Goal: Task Accomplishment & Management: Manage account settings

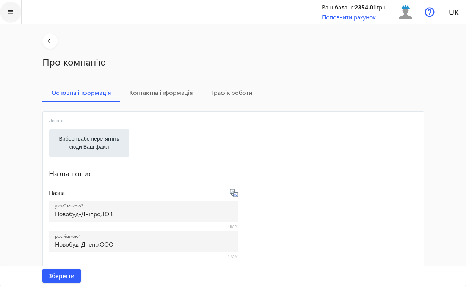
click at [11, 11] on mat-icon "menu" at bounding box center [10, 11] width 9 height 9
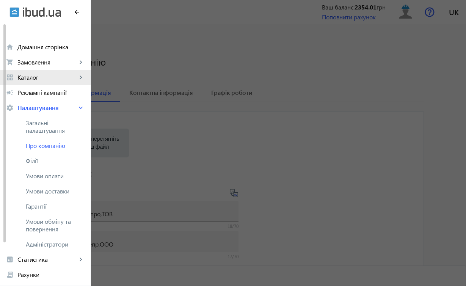
click at [66, 76] on span "Каталог" at bounding box center [47, 78] width 60 height 8
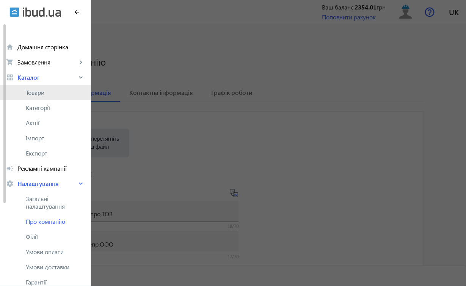
click at [54, 92] on span "Товари" at bounding box center [55, 93] width 59 height 8
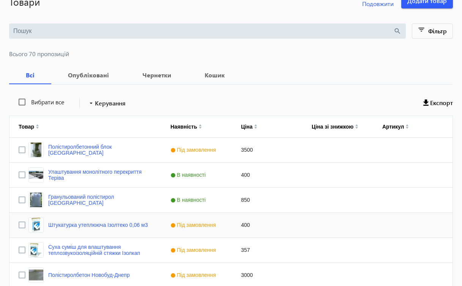
scroll to position [62, 0]
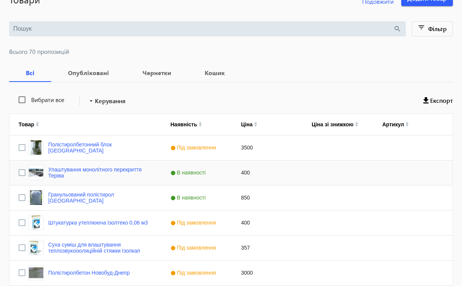
click at [269, 172] on div "400" at bounding box center [267, 173] width 71 height 25
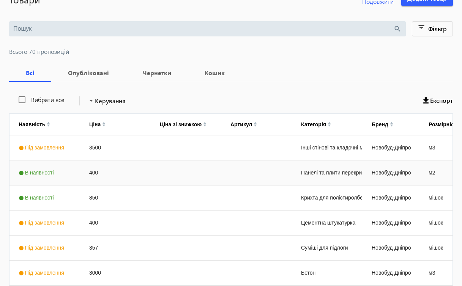
scroll to position [0, 0]
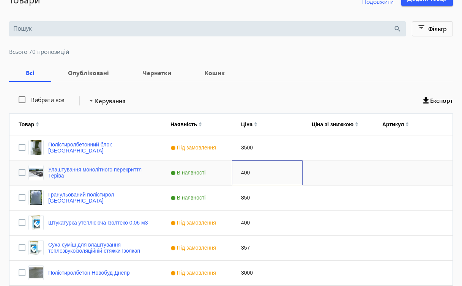
click at [247, 172] on div "400" at bounding box center [267, 173] width 71 height 25
type input "160"
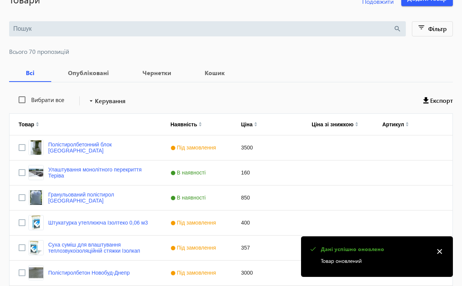
click at [438, 250] on mat-icon "close" at bounding box center [439, 251] width 11 height 11
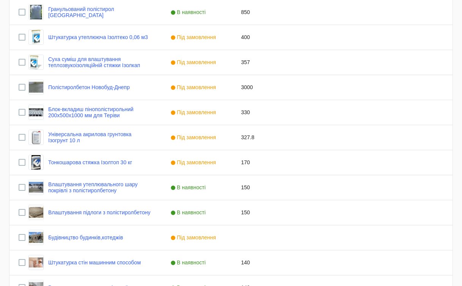
scroll to position [245, 0]
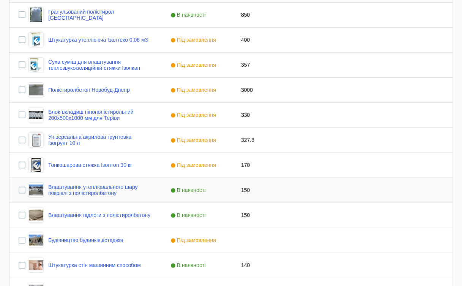
click at [398, 190] on div "Press SPACE to select this row." at bounding box center [408, 190] width 71 height 25
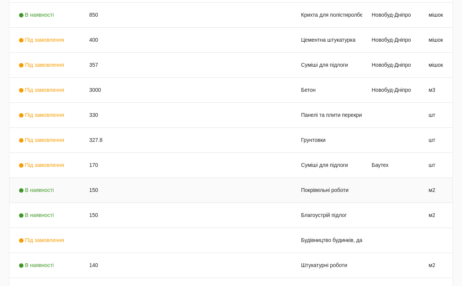
scroll to position [0, 0]
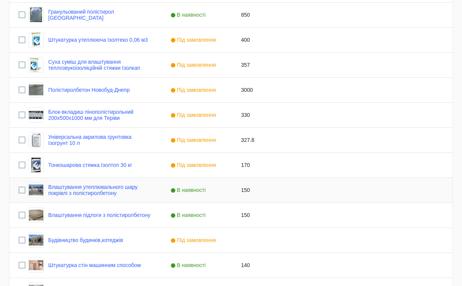
click at [243, 190] on div "150" at bounding box center [267, 190] width 71 height 25
type input "160"
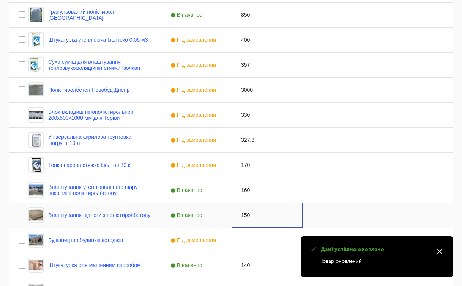
click at [242, 218] on div "150" at bounding box center [267, 215] width 71 height 25
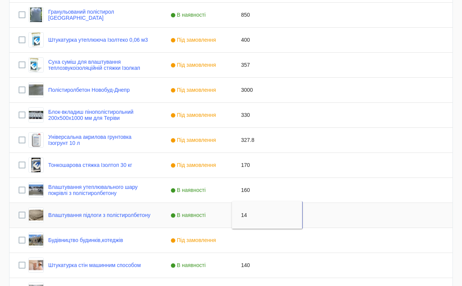
type input "140"
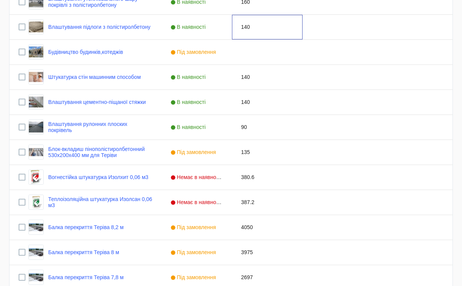
scroll to position [428, 0]
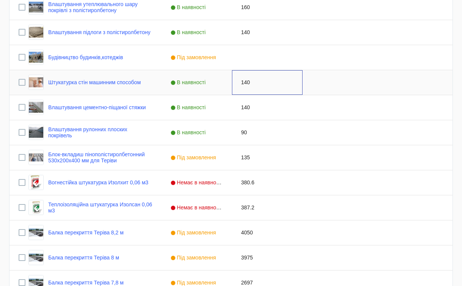
click at [246, 85] on div "140" at bounding box center [267, 82] width 71 height 25
type input "170"
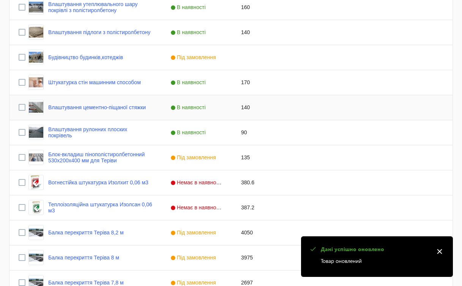
click at [246, 108] on div "140" at bounding box center [267, 107] width 71 height 25
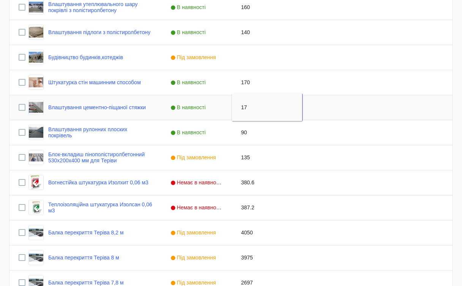
type input "170"
click at [235, 135] on div "90" at bounding box center [267, 132] width 71 height 25
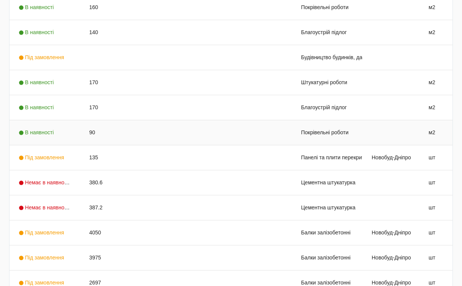
scroll to position [0, 0]
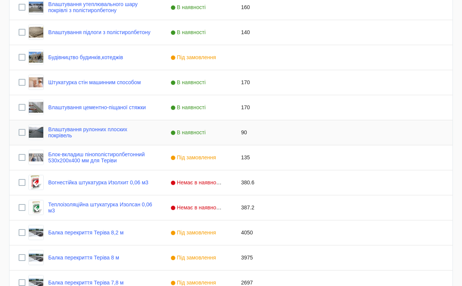
click at [247, 132] on div "90" at bounding box center [267, 132] width 71 height 25
type input "140"
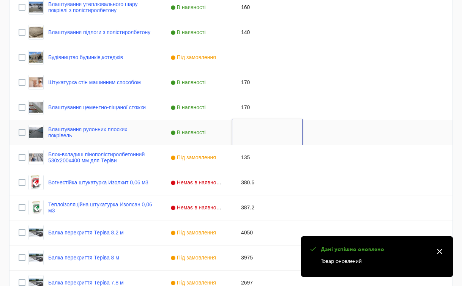
click at [242, 136] on input "Input Editor" at bounding box center [267, 132] width 64 height 15
type input "140"
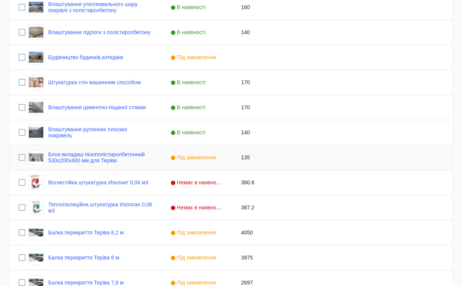
click at [239, 162] on div "135" at bounding box center [267, 157] width 71 height 25
click at [250, 185] on div "380.6" at bounding box center [267, 182] width 71 height 25
click at [247, 207] on div "387.2" at bounding box center [267, 207] width 71 height 25
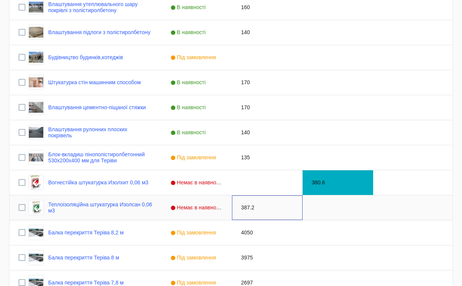
click at [247, 207] on div "387.2" at bounding box center [267, 207] width 71 height 25
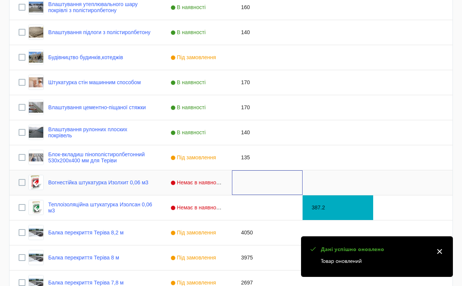
click at [260, 181] on div "Press SPACE to select this row." at bounding box center [267, 182] width 71 height 25
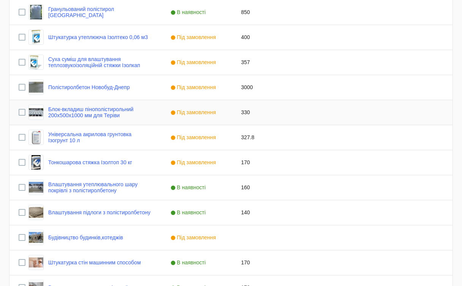
scroll to position [92, 0]
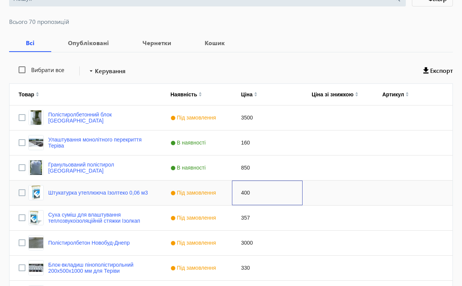
click at [246, 193] on div "400" at bounding box center [267, 193] width 71 height 25
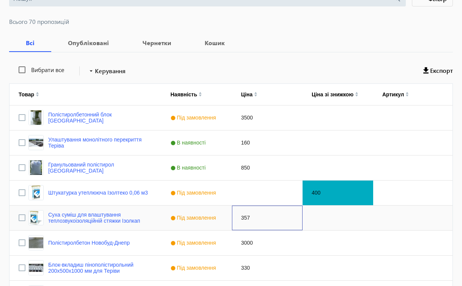
click at [247, 219] on div "357" at bounding box center [267, 218] width 71 height 25
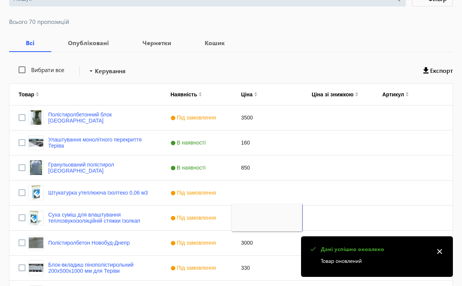
click at [439, 252] on mat-icon "close" at bounding box center [439, 251] width 11 height 11
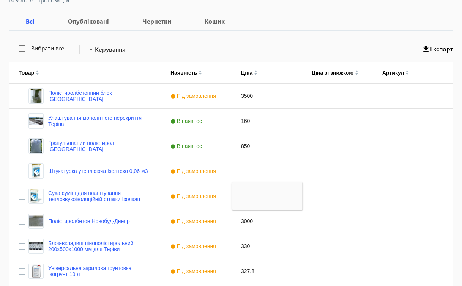
scroll to position [115, 0]
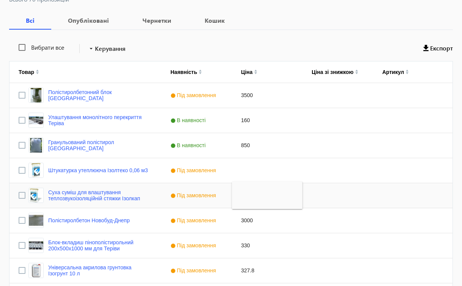
click at [394, 180] on div "Press SPACE to select this row." at bounding box center [408, 170] width 71 height 25
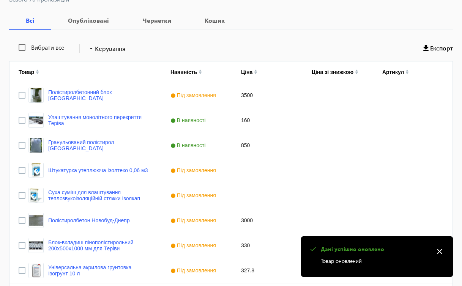
click at [437, 252] on mat-icon "close" at bounding box center [439, 251] width 11 height 11
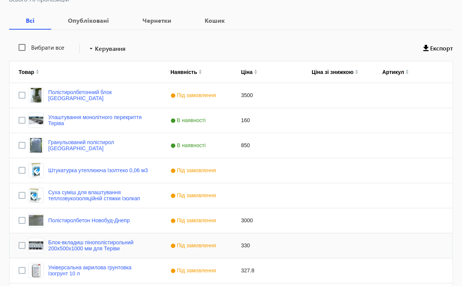
click at [380, 234] on div "Press SPACE to select this row." at bounding box center [408, 245] width 71 height 25
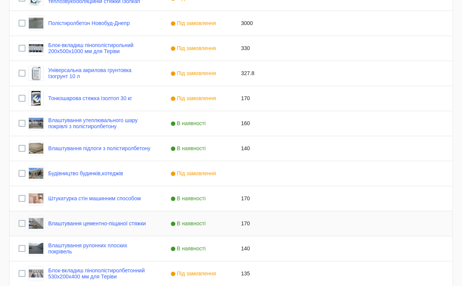
scroll to position [468, 0]
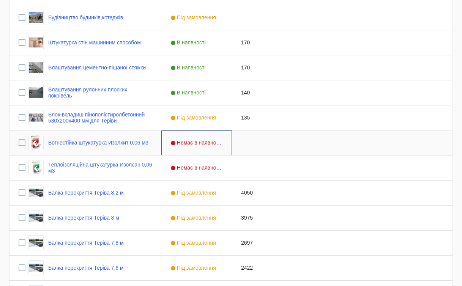
click at [207, 142] on span "Немає в наявності" at bounding box center [197, 143] width 54 height 6
click at [224, 143] on span "Press SPACE to select this row." at bounding box center [224, 142] width 7 height 7
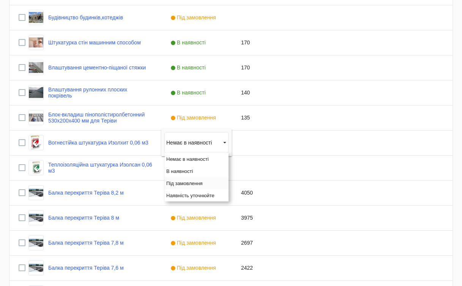
click at [198, 183] on span "Під замовлення" at bounding box center [184, 184] width 36 height 6
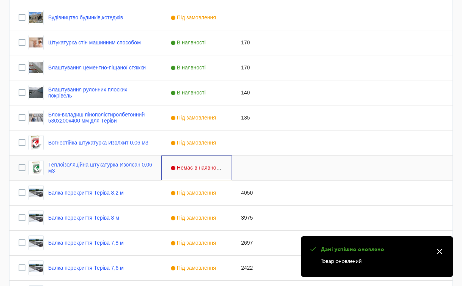
click at [216, 165] on span "Немає в наявності" at bounding box center [197, 168] width 54 height 6
click at [224, 165] on span "Press SPACE to select this row." at bounding box center [224, 167] width 7 height 7
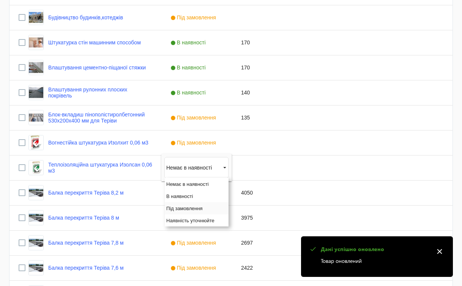
click at [202, 211] on span "Під замовлення" at bounding box center [184, 209] width 36 height 6
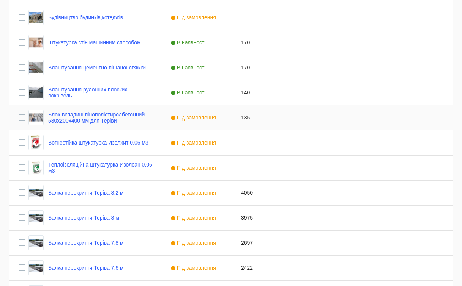
click at [252, 115] on div "135" at bounding box center [267, 118] width 71 height 25
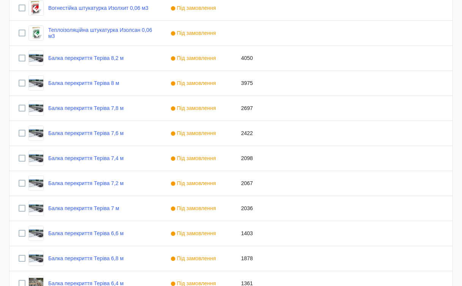
scroll to position [612, 0]
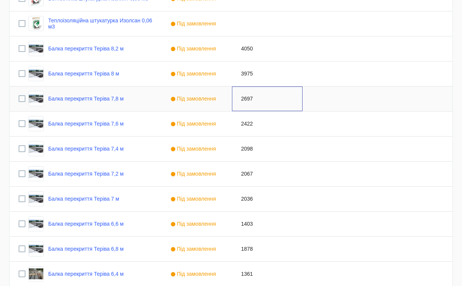
click at [252, 100] on div "2697" at bounding box center [267, 99] width 71 height 25
type input "3560"
click at [244, 125] on div "2422" at bounding box center [267, 124] width 71 height 25
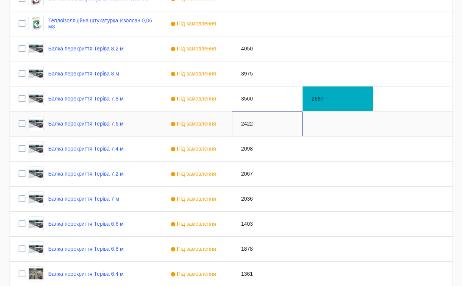
click at [244, 125] on div "2422" at bounding box center [267, 124] width 71 height 25
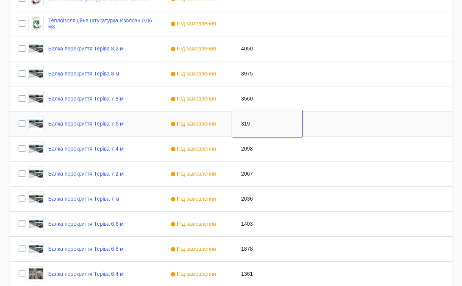
type input "3190"
click at [243, 148] on div "2098" at bounding box center [267, 149] width 71 height 25
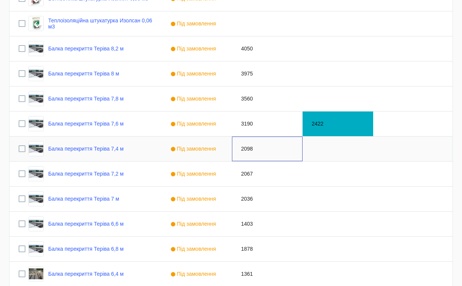
click at [243, 148] on div "2098" at bounding box center [267, 149] width 71 height 25
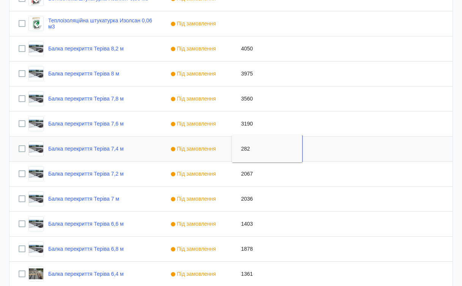
type input "2820"
click at [243, 173] on div "2067" at bounding box center [267, 174] width 71 height 25
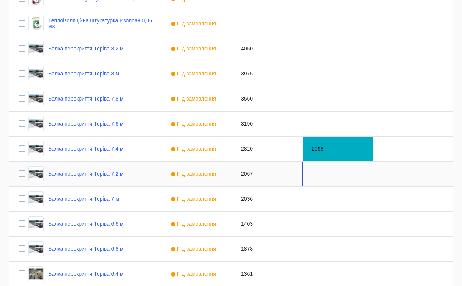
click at [243, 173] on div "2067" at bounding box center [267, 174] width 71 height 25
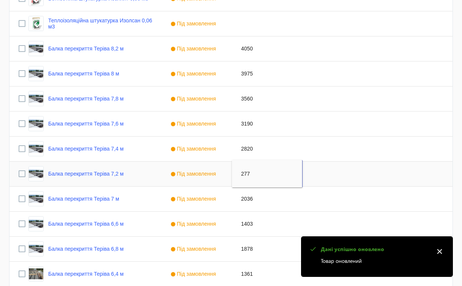
type input "2770"
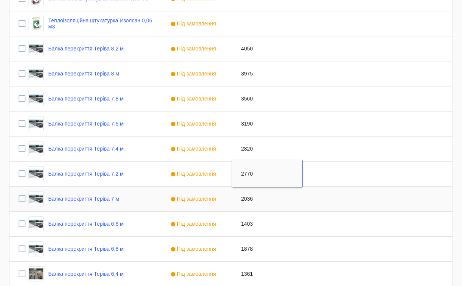
click at [249, 196] on div "2036" at bounding box center [267, 199] width 71 height 25
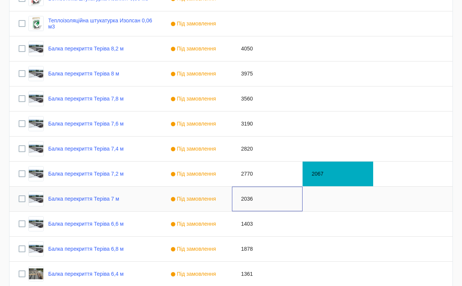
click at [249, 196] on div "2036" at bounding box center [267, 199] width 71 height 25
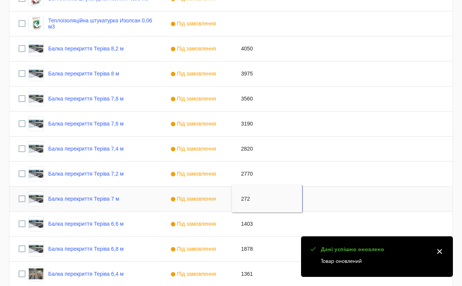
type input "2720"
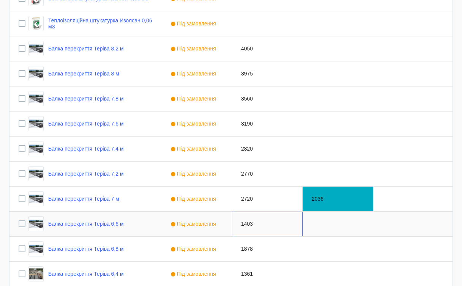
click at [246, 222] on div "1403" at bounding box center [267, 224] width 71 height 25
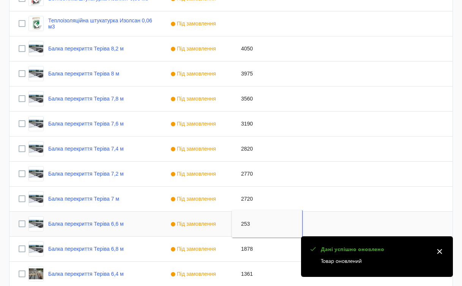
type input "2530"
click at [243, 250] on div "1878" at bounding box center [267, 249] width 71 height 25
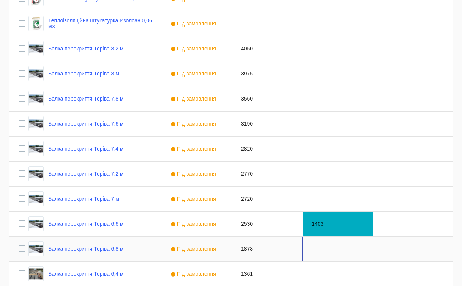
click at [243, 250] on div "1878" at bounding box center [267, 249] width 71 height 25
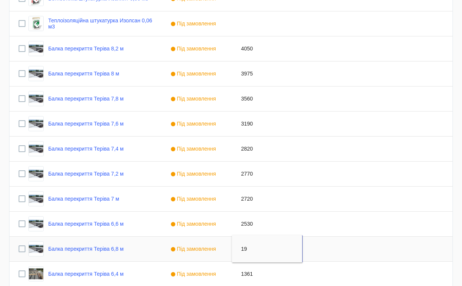
type input "1"
type input "2530"
click at [243, 225] on div "2530" at bounding box center [267, 224] width 71 height 25
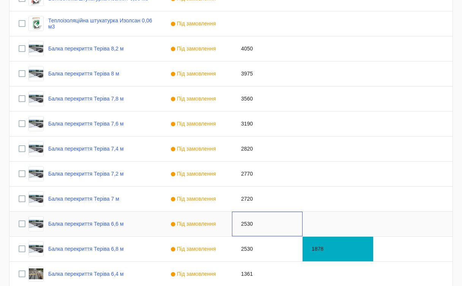
click at [243, 225] on div "2530" at bounding box center [267, 224] width 71 height 25
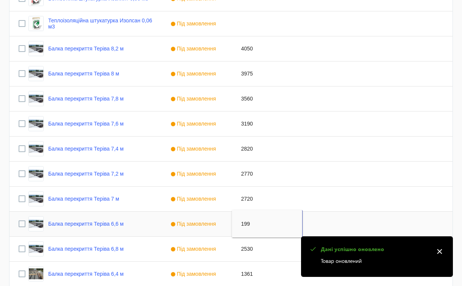
type input "1990"
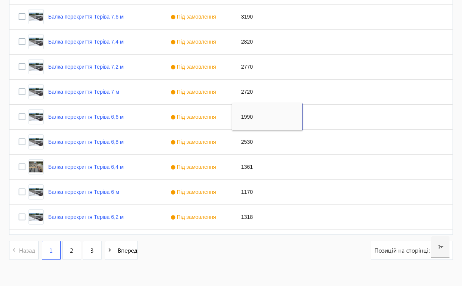
scroll to position [717, 0]
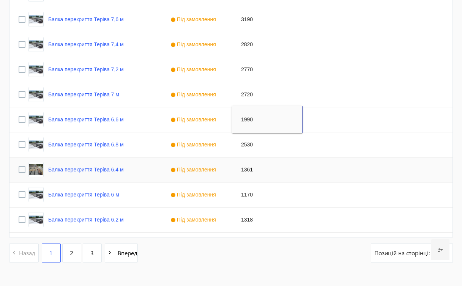
click at [248, 172] on div "1361" at bounding box center [267, 169] width 71 height 25
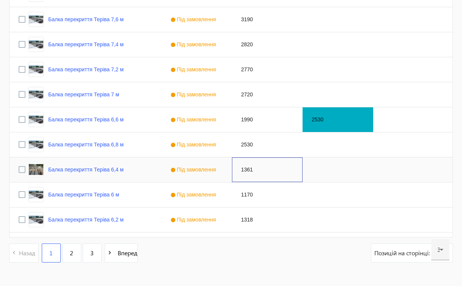
click at [248, 172] on div "1361" at bounding box center [267, 169] width 71 height 25
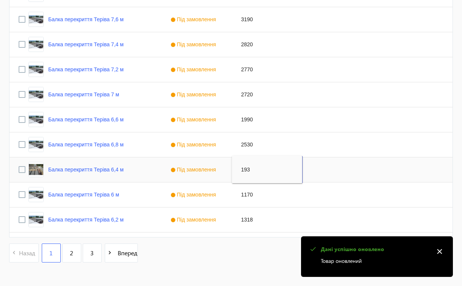
type input "1930"
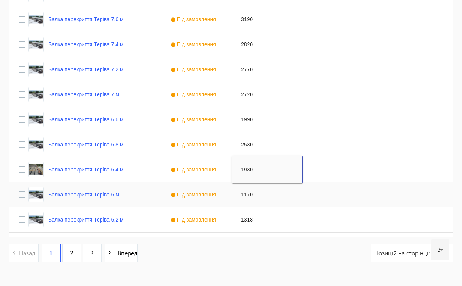
click at [249, 196] on div "1170" at bounding box center [267, 195] width 71 height 25
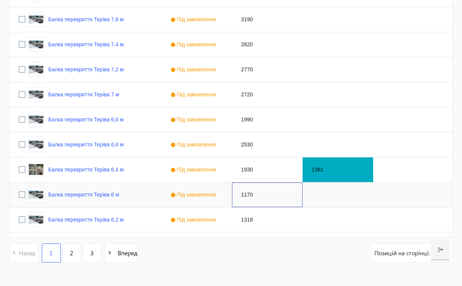
click at [249, 196] on div "1170" at bounding box center [267, 195] width 71 height 25
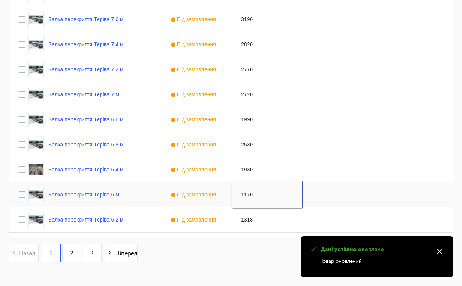
type input "2"
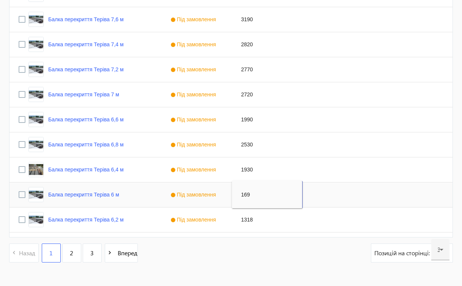
type input "1690"
click at [243, 221] on div "1318" at bounding box center [267, 220] width 71 height 25
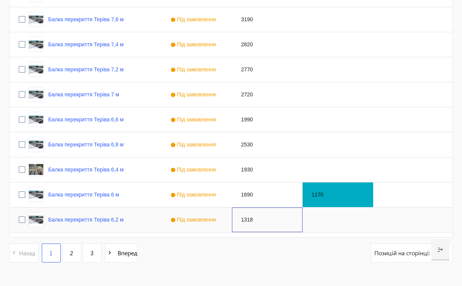
click at [243, 221] on div "1318" at bounding box center [267, 220] width 71 height 25
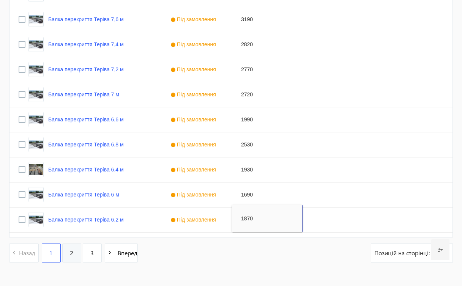
type input "1870"
click at [75, 255] on link "2" at bounding box center [71, 253] width 19 height 19
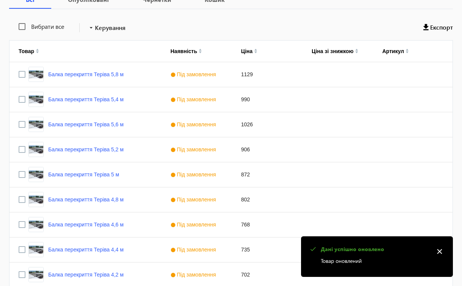
scroll to position [134, 0]
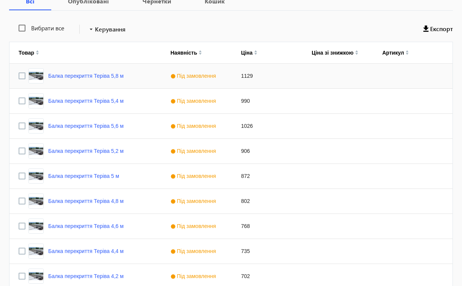
click at [244, 75] on div "1129" at bounding box center [267, 76] width 71 height 25
type input "1630"
click at [238, 101] on div "990" at bounding box center [267, 101] width 71 height 25
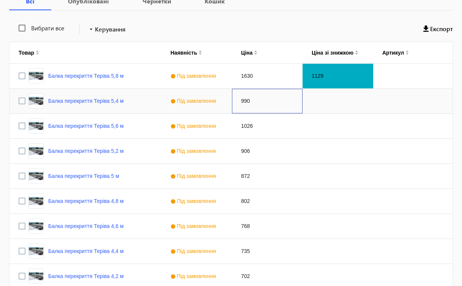
click at [238, 101] on div "990" at bounding box center [267, 101] width 71 height 25
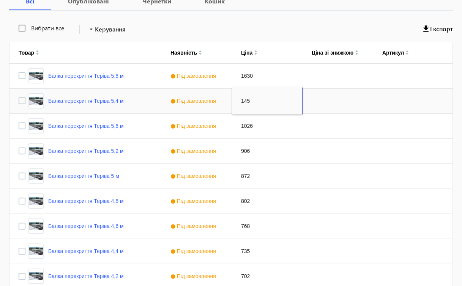
type input "1450"
click at [246, 126] on div "1026" at bounding box center [267, 126] width 71 height 25
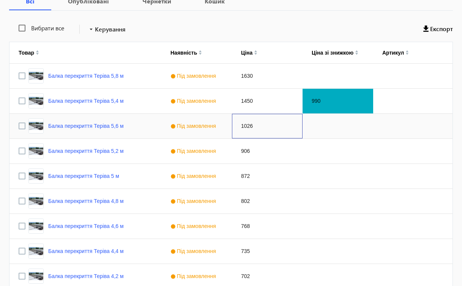
click at [246, 126] on div "1026" at bounding box center [267, 126] width 71 height 25
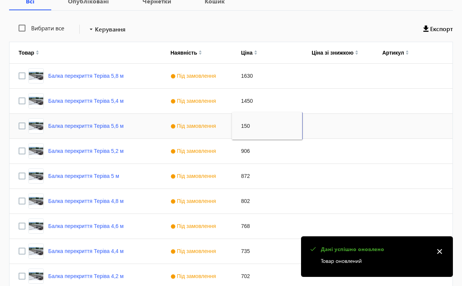
type input "1500"
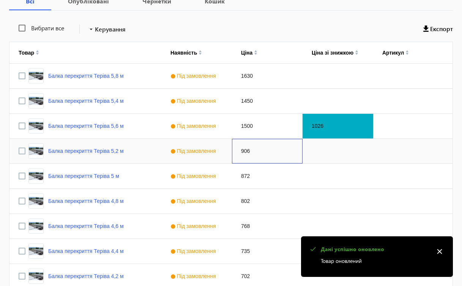
click at [246, 150] on div "906" at bounding box center [267, 151] width 71 height 25
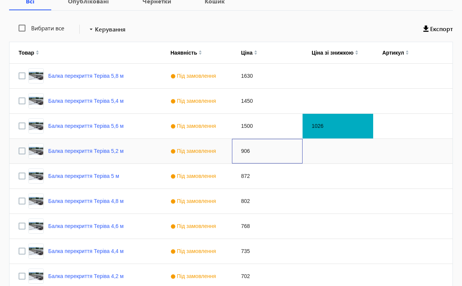
click at [246, 150] on div "906" at bounding box center [267, 151] width 71 height 25
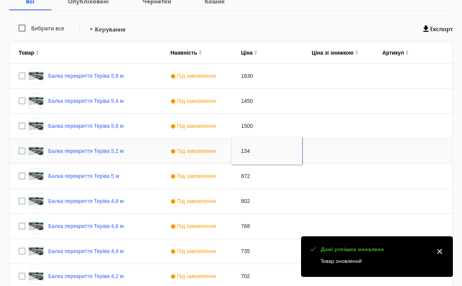
type input "1340"
click at [243, 179] on div "872" at bounding box center [267, 176] width 71 height 25
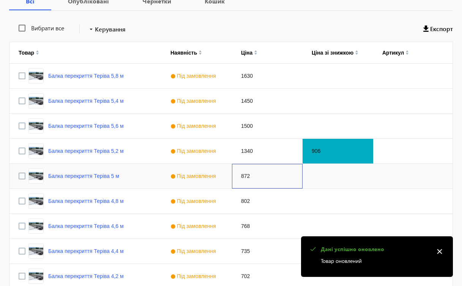
click at [243, 179] on div "872" at bounding box center [267, 176] width 71 height 25
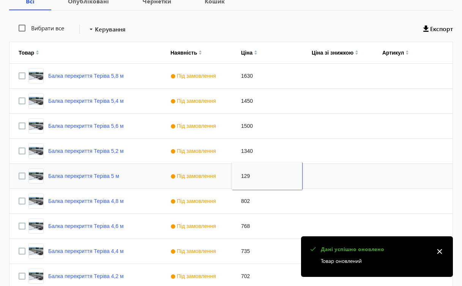
type input "1290"
click at [244, 202] on div "802" at bounding box center [267, 201] width 71 height 25
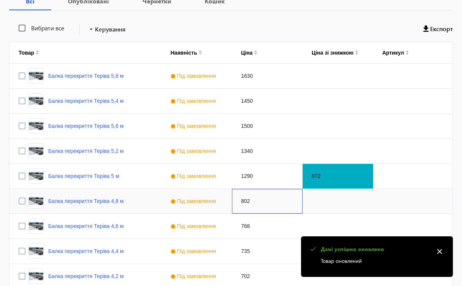
click at [244, 202] on div "802" at bounding box center [267, 201] width 71 height 25
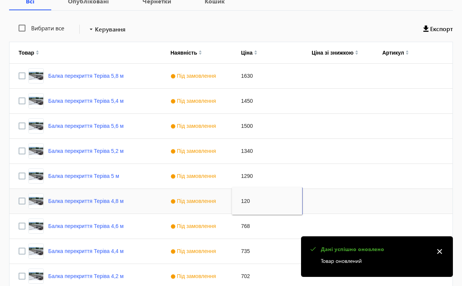
type input "1200"
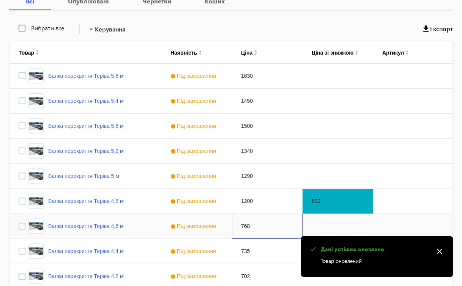
click at [245, 224] on div "768" at bounding box center [267, 226] width 71 height 25
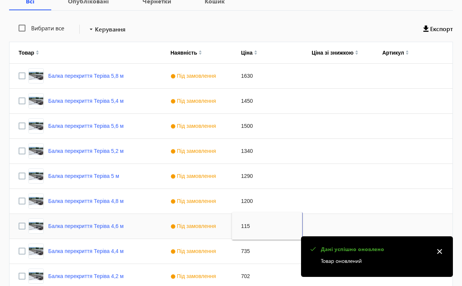
type input "1150"
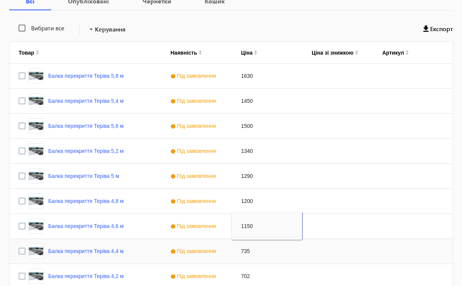
click at [241, 251] on div "735" at bounding box center [267, 251] width 71 height 25
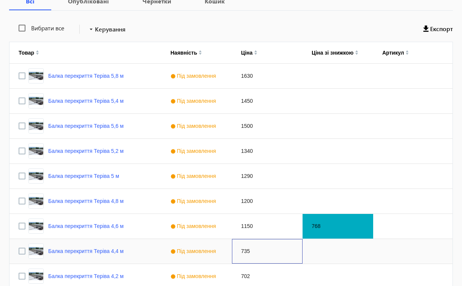
click at [241, 251] on div "735" at bounding box center [267, 251] width 71 height 25
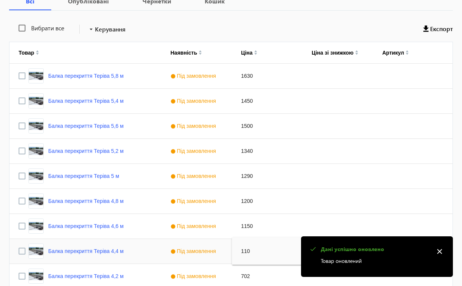
type input "1100"
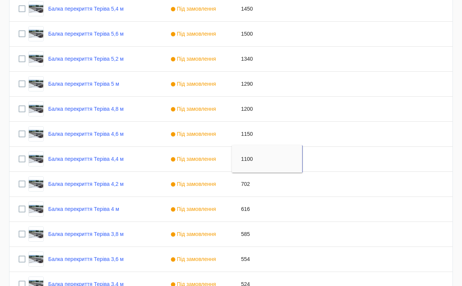
scroll to position [250, 0]
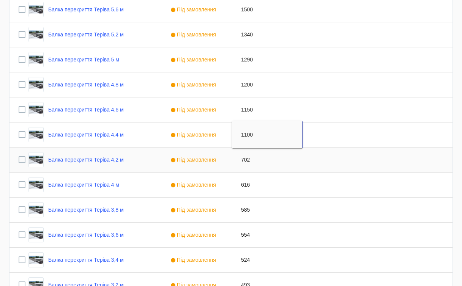
click at [246, 160] on div "702" at bounding box center [267, 160] width 71 height 25
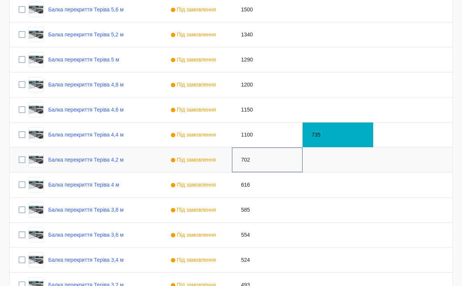
click at [246, 160] on div "702" at bounding box center [267, 160] width 71 height 25
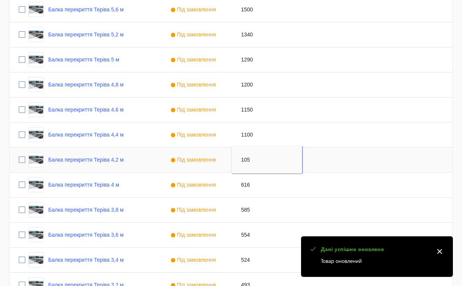
type input "1050"
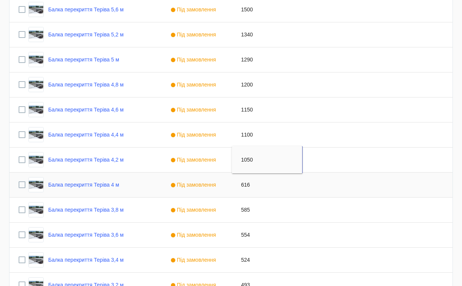
click at [239, 186] on div "616" at bounding box center [267, 185] width 71 height 25
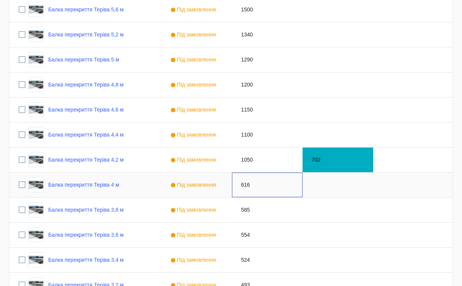
click at [239, 186] on div "616" at bounding box center [267, 185] width 71 height 25
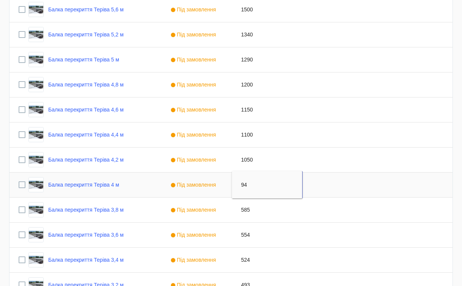
type input "940"
click at [249, 211] on div "585" at bounding box center [267, 210] width 71 height 25
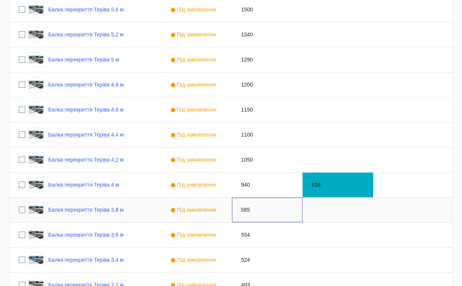
click at [249, 211] on div "585" at bounding box center [267, 210] width 71 height 25
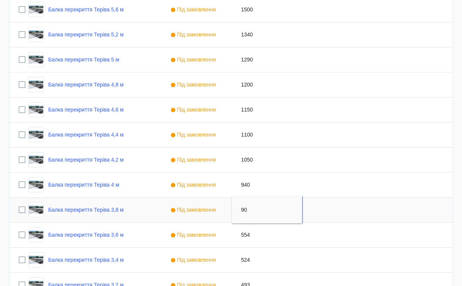
type input "900"
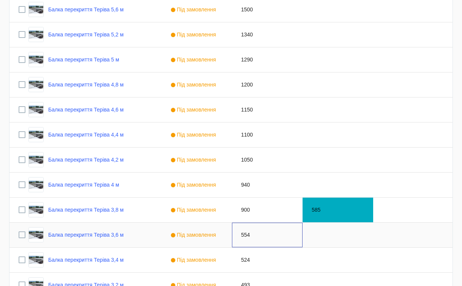
click at [244, 234] on div "554" at bounding box center [267, 235] width 71 height 25
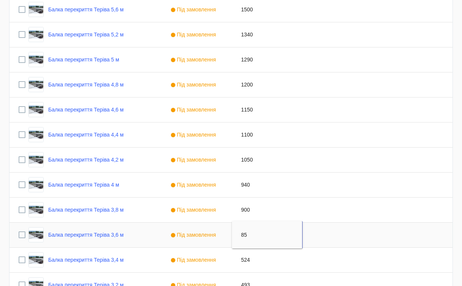
type input "850"
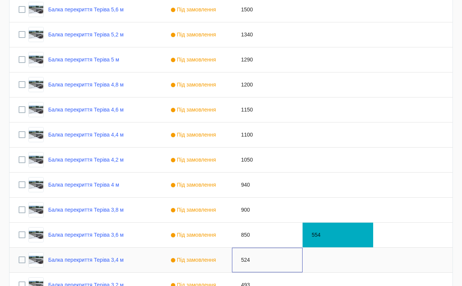
click at [245, 259] on div "524" at bounding box center [267, 260] width 71 height 25
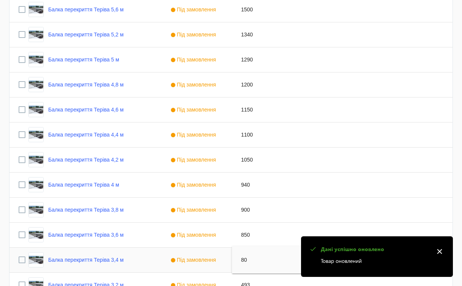
type input "800"
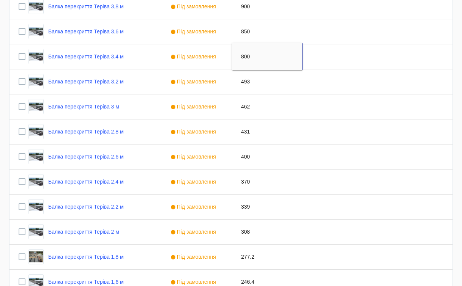
scroll to position [452, 0]
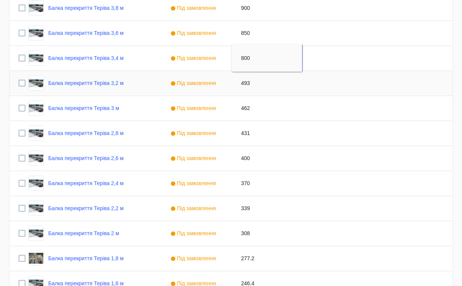
click at [246, 84] on div "493" at bounding box center [267, 83] width 71 height 25
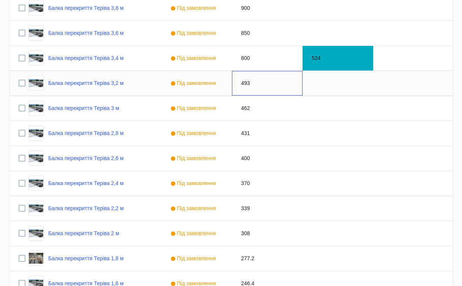
click at [246, 84] on div "493" at bounding box center [267, 83] width 71 height 25
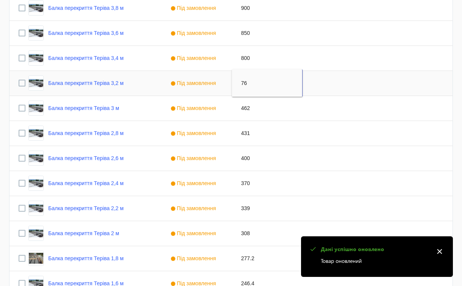
type input "760"
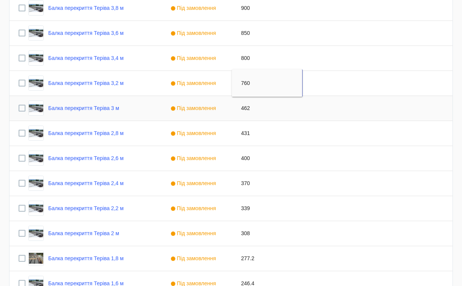
click at [246, 109] on div "462" at bounding box center [267, 108] width 71 height 25
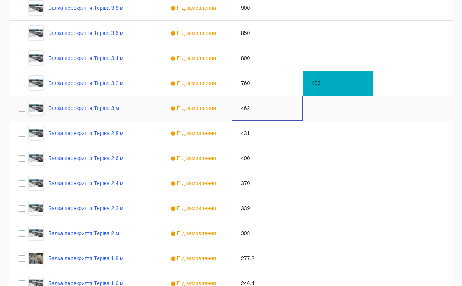
click at [246, 109] on div "462" at bounding box center [267, 108] width 71 height 25
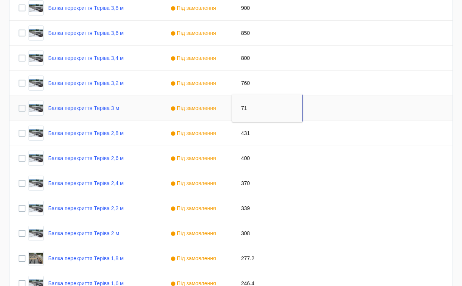
type input "710"
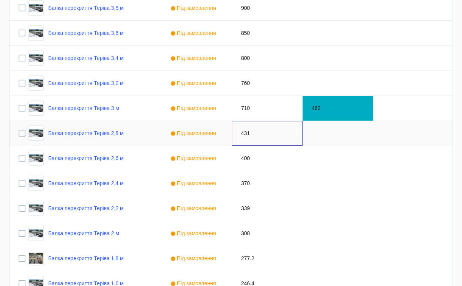
click at [246, 132] on div "431" at bounding box center [267, 133] width 71 height 25
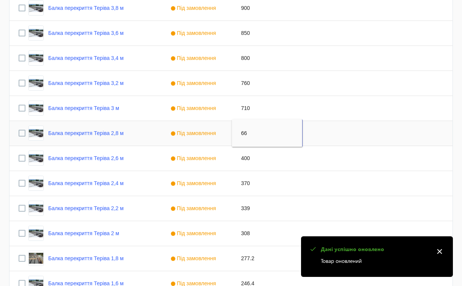
type input "660"
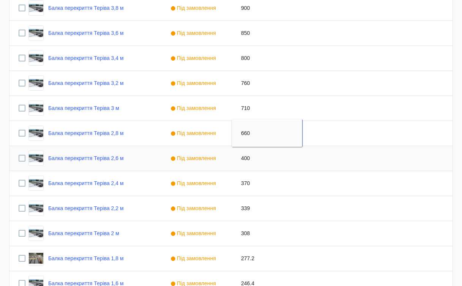
click at [245, 156] on div "400" at bounding box center [267, 158] width 71 height 25
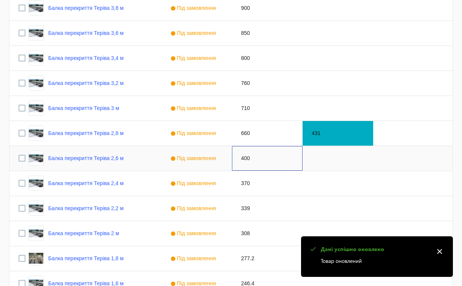
click at [245, 156] on div "400" at bounding box center [267, 158] width 71 height 25
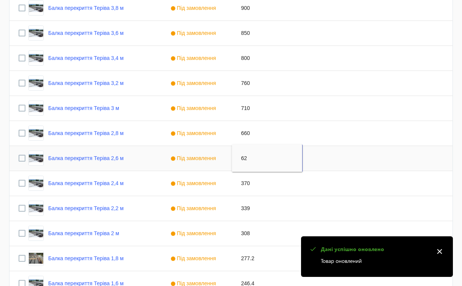
type input "620"
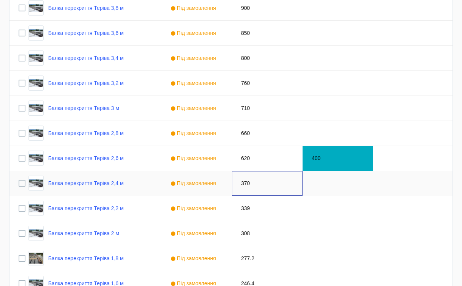
click at [244, 185] on div "370" at bounding box center [267, 183] width 71 height 25
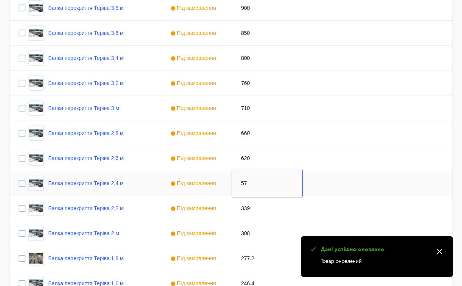
type input "570"
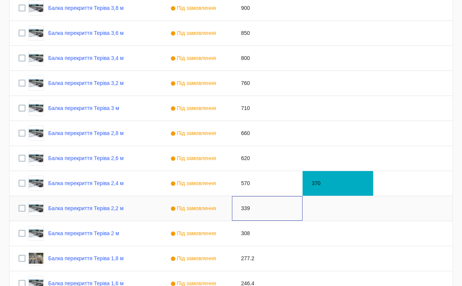
click at [244, 207] on div "339" at bounding box center [267, 208] width 71 height 25
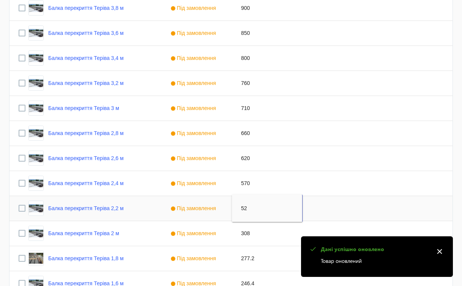
type input "520"
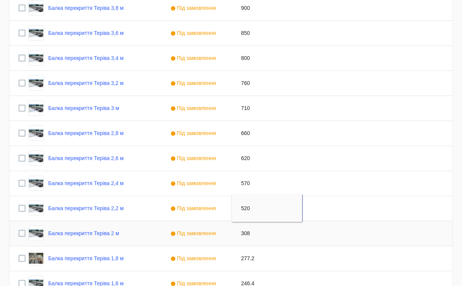
click at [244, 233] on div "308" at bounding box center [267, 233] width 71 height 25
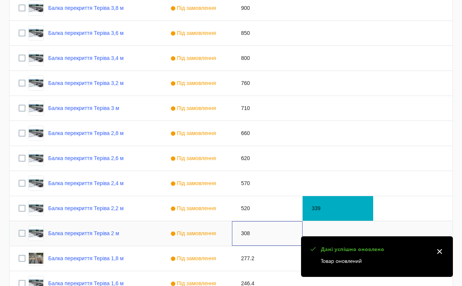
click at [244, 233] on div "308" at bounding box center [267, 233] width 71 height 25
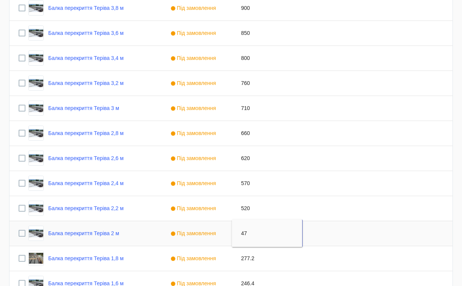
type input "470"
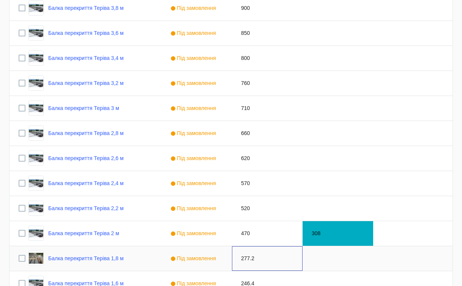
click at [247, 259] on div "277.2" at bounding box center [267, 258] width 71 height 25
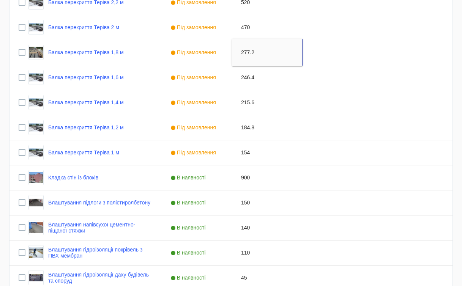
scroll to position [657, 0]
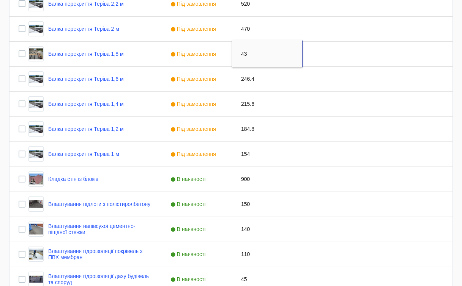
type input "430"
click at [247, 80] on div "246.4" at bounding box center [267, 79] width 71 height 25
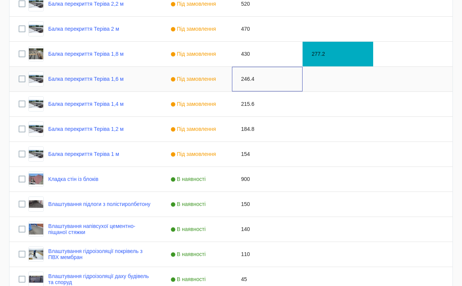
click at [247, 80] on div "246.4" at bounding box center [267, 79] width 71 height 25
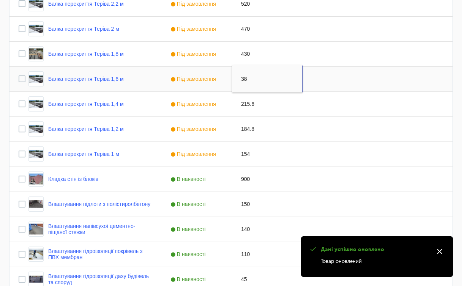
type input "380"
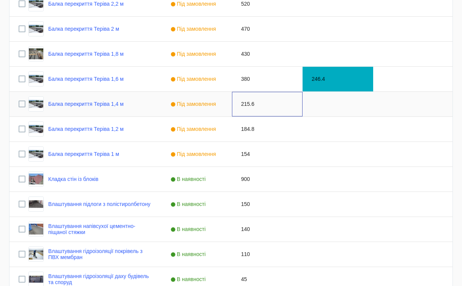
click at [247, 102] on div "215.6" at bounding box center [267, 104] width 71 height 25
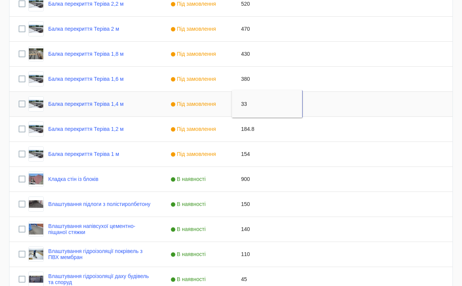
type input "330"
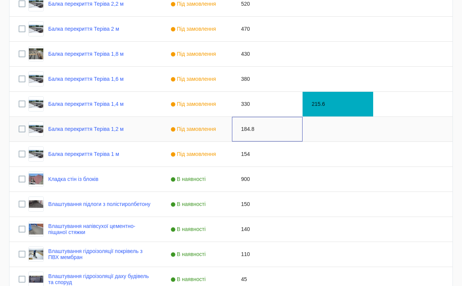
click at [246, 129] on div "184.8" at bounding box center [267, 129] width 71 height 25
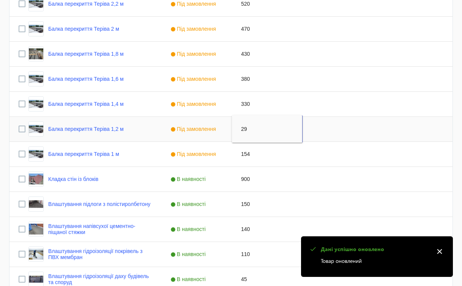
type input "290"
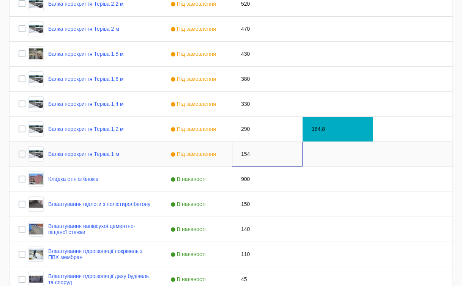
click at [246, 154] on div "154" at bounding box center [267, 154] width 71 height 25
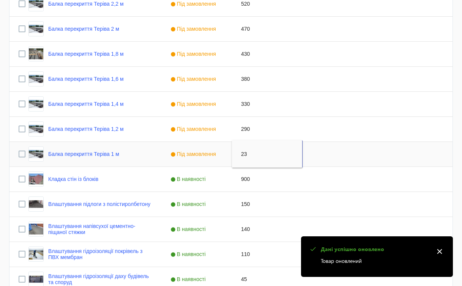
type input "235"
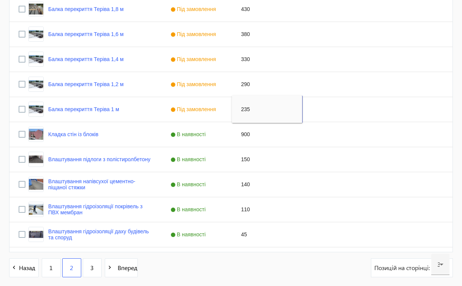
scroll to position [700, 0]
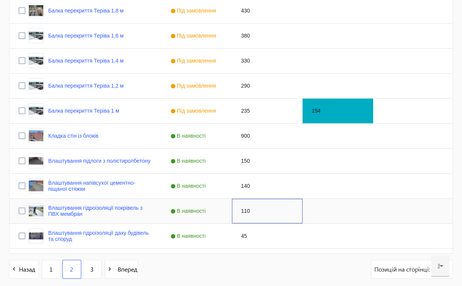
click at [244, 212] on div "110" at bounding box center [267, 211] width 71 height 25
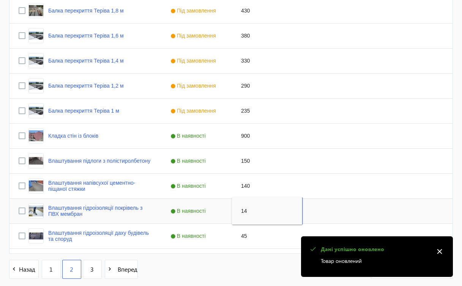
type input "140"
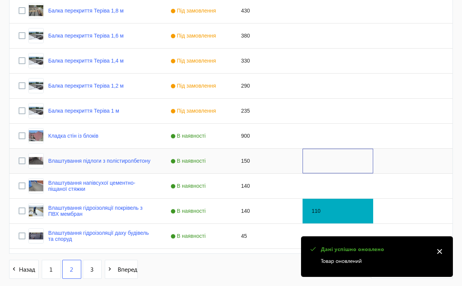
click at [326, 169] on div "Press SPACE to select this row." at bounding box center [337, 161] width 71 height 25
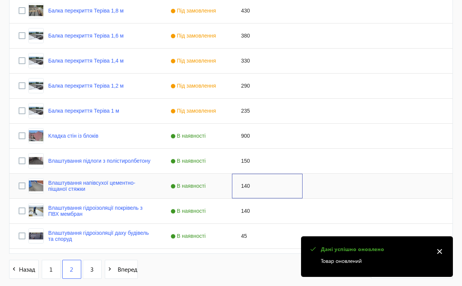
click at [249, 186] on div "140" at bounding box center [267, 186] width 71 height 25
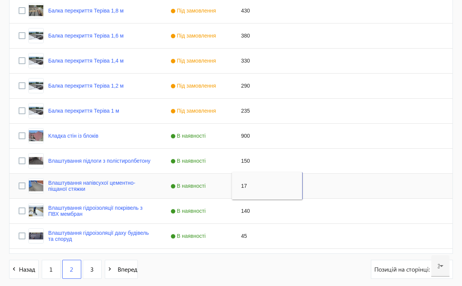
type input "170"
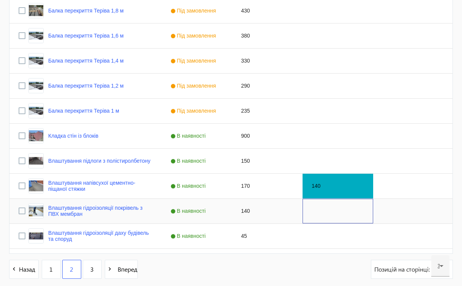
click at [340, 213] on div "Press SPACE to select this row." at bounding box center [337, 211] width 71 height 25
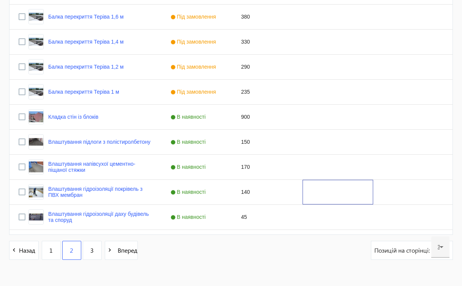
scroll to position [721, 0]
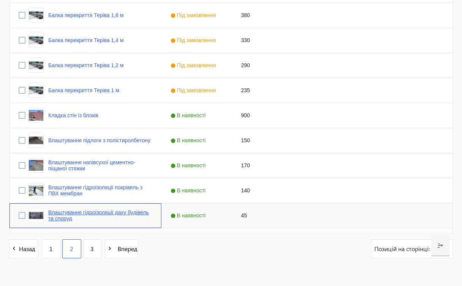
click at [57, 213] on link "Влаштування гідроізоляції даху будівель та споруд" at bounding box center [100, 215] width 104 height 12
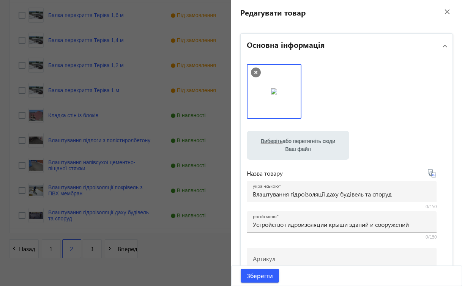
click at [445, 10] on mat-icon "close" at bounding box center [446, 11] width 11 height 11
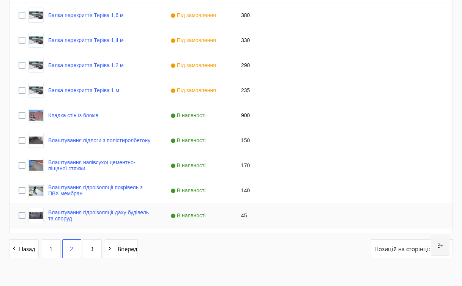
click at [244, 216] on div "45" at bounding box center [267, 215] width 71 height 25
type input "140"
click at [93, 250] on span "3" at bounding box center [91, 249] width 3 height 8
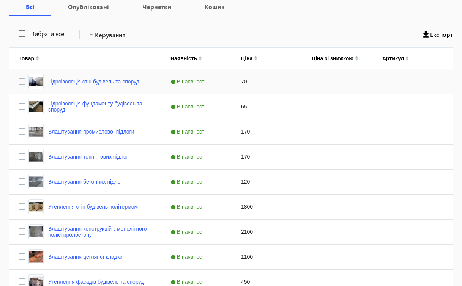
scroll to position [140, 0]
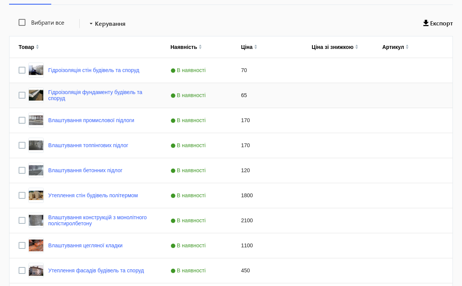
click at [246, 94] on div "65" at bounding box center [267, 95] width 71 height 25
type input "120"
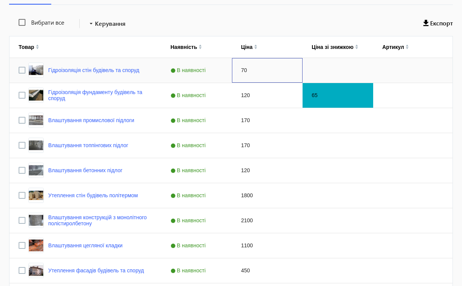
click at [244, 73] on div "70" at bounding box center [267, 70] width 71 height 25
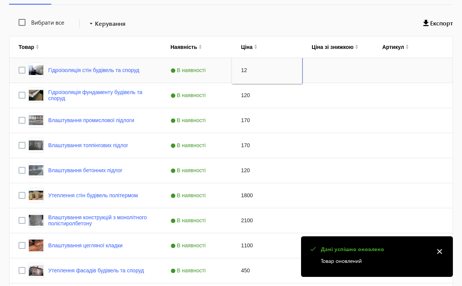
type input "120"
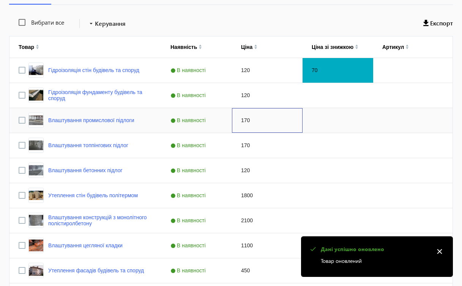
click at [246, 120] on div "170" at bounding box center [267, 120] width 71 height 25
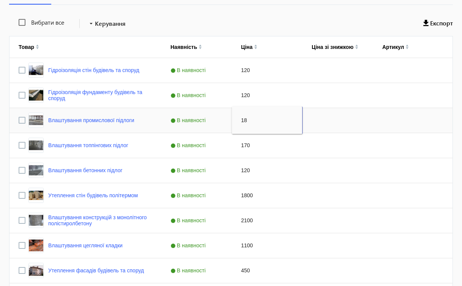
type input "180"
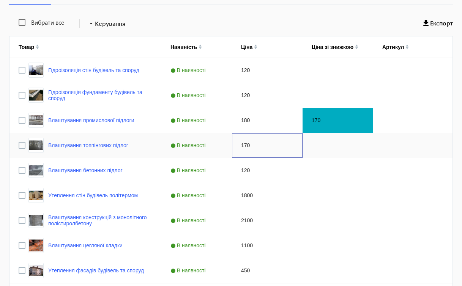
click at [250, 145] on div "170" at bounding box center [267, 145] width 71 height 25
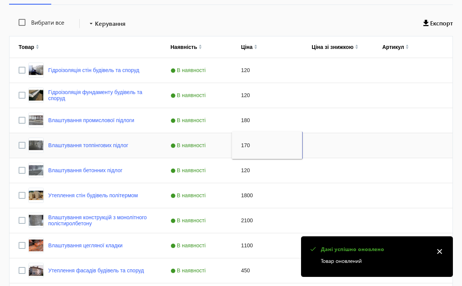
type input "1"
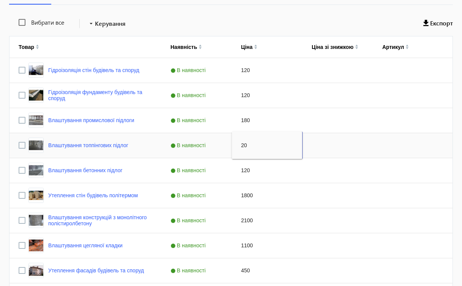
type input "200"
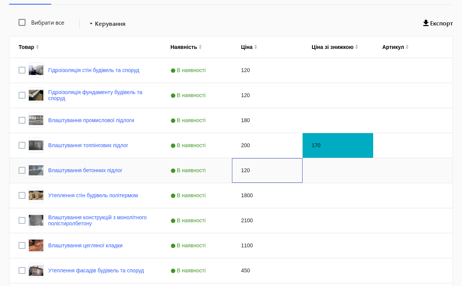
click at [245, 172] on div "120" at bounding box center [267, 170] width 71 height 25
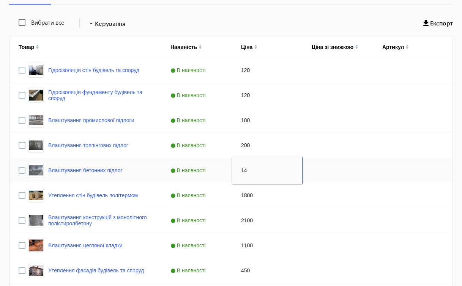
type input "140"
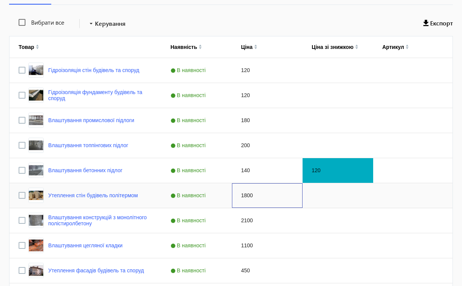
click at [248, 194] on div "1800" at bounding box center [267, 195] width 71 height 25
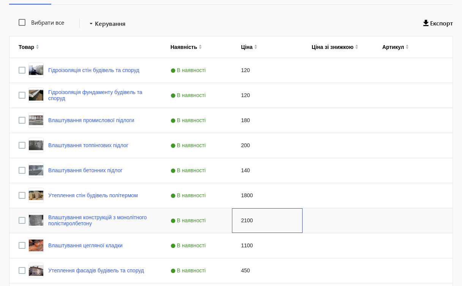
click at [251, 220] on div "2100" at bounding box center [267, 220] width 71 height 25
click at [332, 227] on div "Press SPACE to select this row." at bounding box center [337, 220] width 71 height 25
click at [244, 224] on div "2100" at bounding box center [267, 220] width 71 height 25
type input "4000"
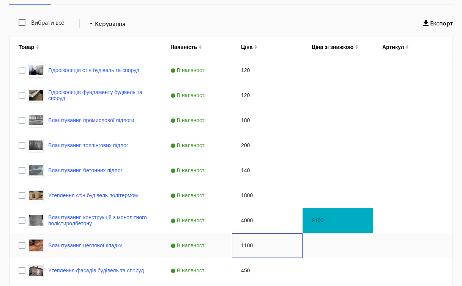
click at [249, 246] on div "1100" at bounding box center [267, 245] width 71 height 25
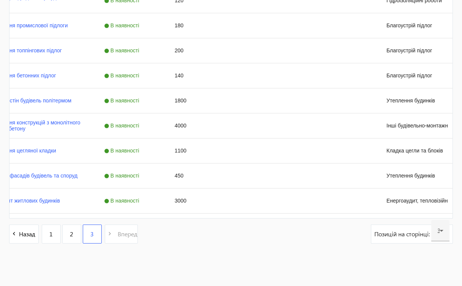
scroll to position [0, 0]
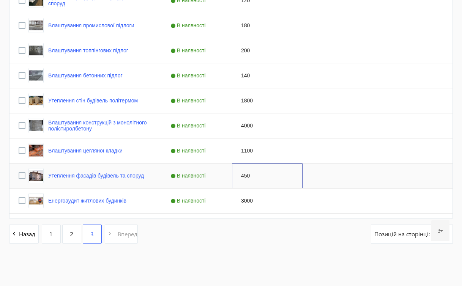
click at [265, 172] on div "450" at bounding box center [267, 176] width 71 height 25
click at [20, 150] on input "Press Space to toggle row selection (unchecked)" at bounding box center [22, 150] width 7 height 7
checkbox input "true"
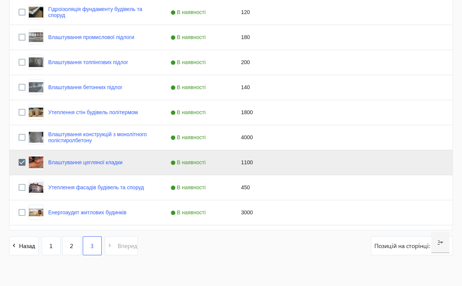
scroll to position [67, 0]
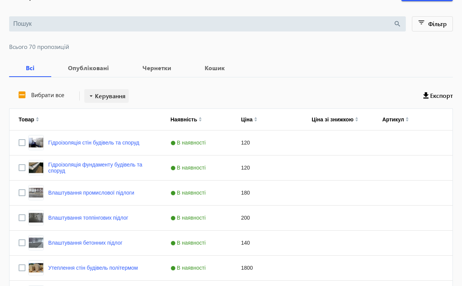
click at [115, 98] on span "Керування" at bounding box center [110, 95] width 31 height 9
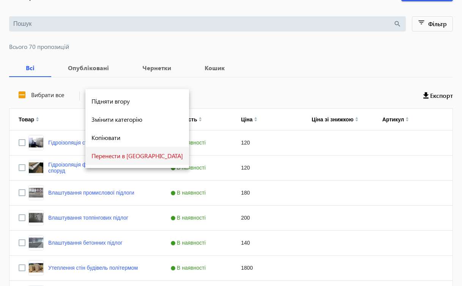
click at [123, 155] on span "Перенести в [GEOGRAPHIC_DATA]" at bounding box center [136, 156] width 91 height 6
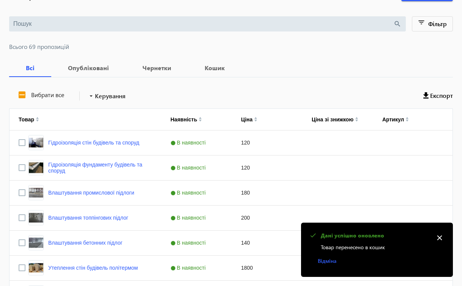
click at [439, 237] on mat-icon "close" at bounding box center [439, 237] width 11 height 11
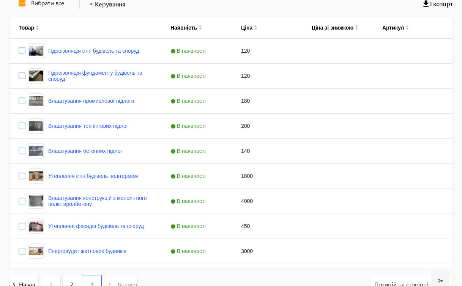
scroll to position [209, 0]
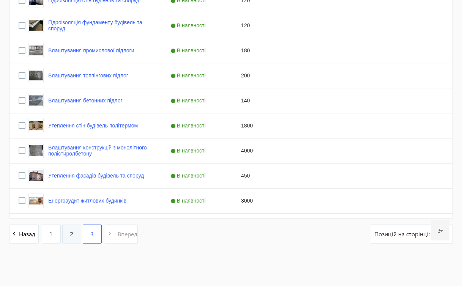
click at [75, 233] on link "2" at bounding box center [71, 234] width 19 height 19
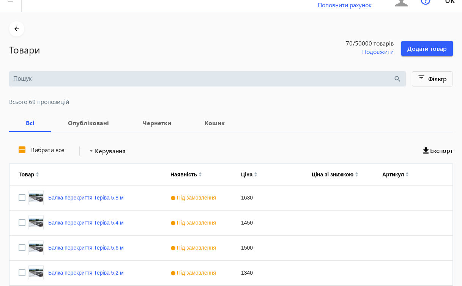
scroll to position [9, 0]
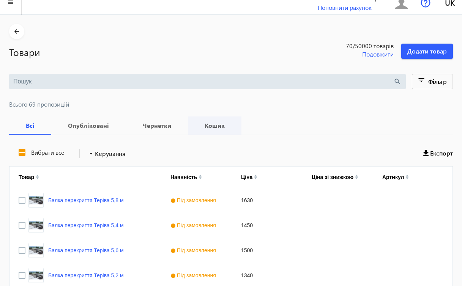
click at [220, 123] on b "Кошик" at bounding box center [214, 126] width 35 height 6
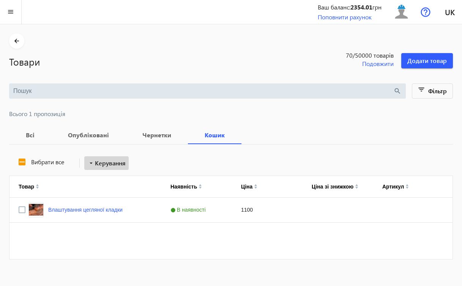
click at [102, 164] on span "Керування" at bounding box center [110, 163] width 31 height 9
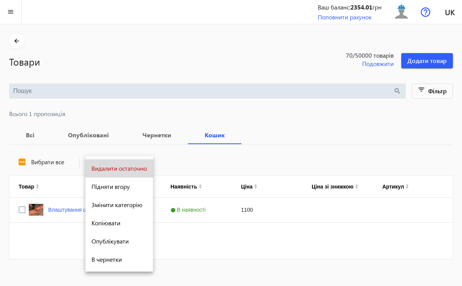
click at [103, 167] on span "Видалити остаточно" at bounding box center [118, 168] width 55 height 6
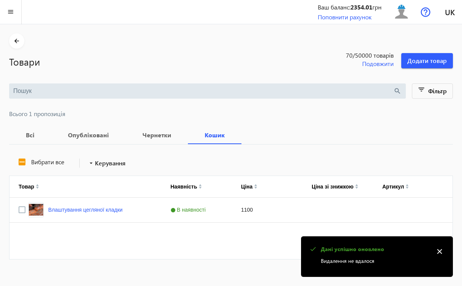
click at [437, 252] on mat-icon "close" at bounding box center [439, 251] width 11 height 11
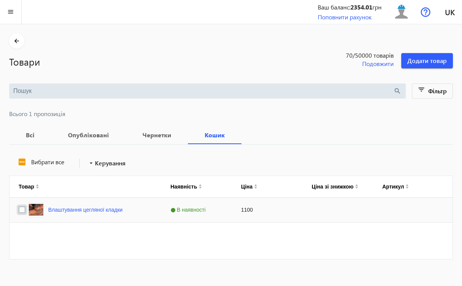
click at [19, 211] on input "Press Space to toggle row selection (unchecked)" at bounding box center [22, 209] width 7 height 7
checkbox input "true"
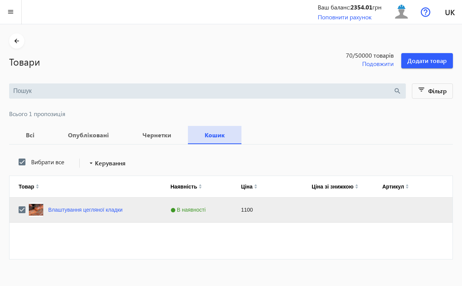
click at [217, 135] on b "Кошик" at bounding box center [214, 135] width 35 height 6
click at [118, 165] on span "Керування" at bounding box center [110, 163] width 31 height 9
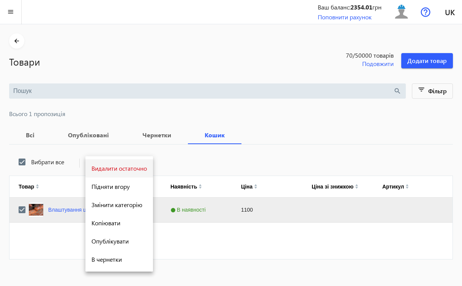
click at [118, 166] on span "Видалити остаточно" at bounding box center [118, 168] width 55 height 6
